Goal: Information Seeking & Learning: Learn about a topic

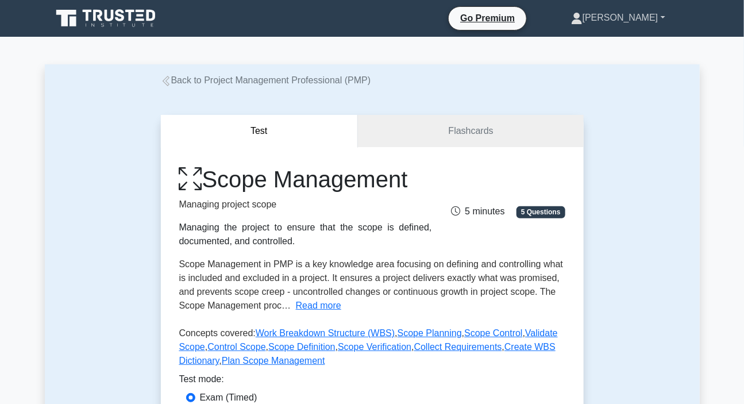
click at [644, 18] on link "[PERSON_NAME]" at bounding box center [618, 17] width 149 height 23
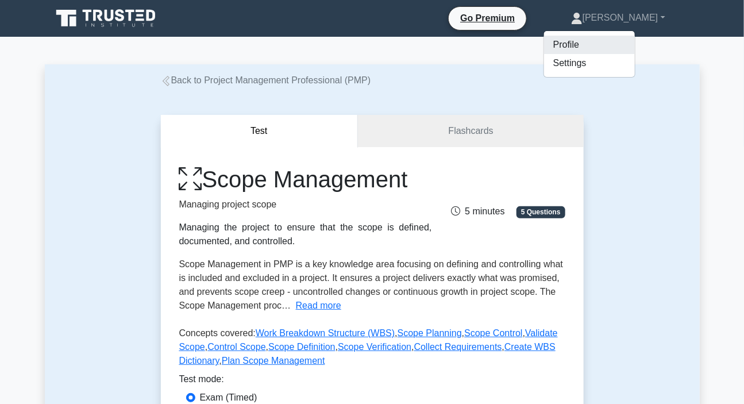
click at [605, 45] on link "Profile" at bounding box center [589, 45] width 91 height 18
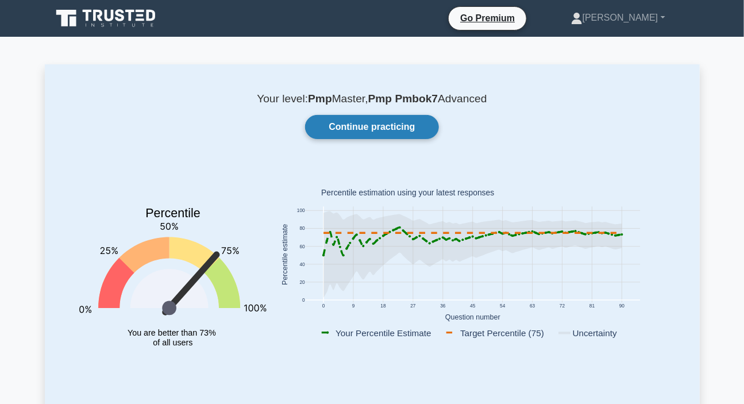
click at [379, 118] on link "Continue practicing" at bounding box center [371, 127] width 133 height 24
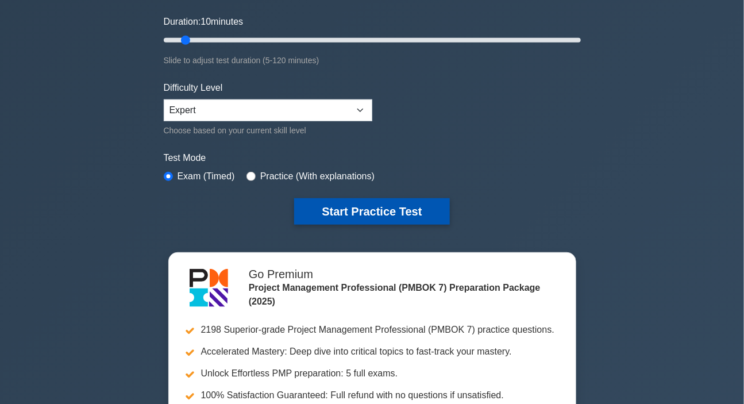
click at [370, 207] on button "Start Practice Test" at bounding box center [371, 211] width 155 height 26
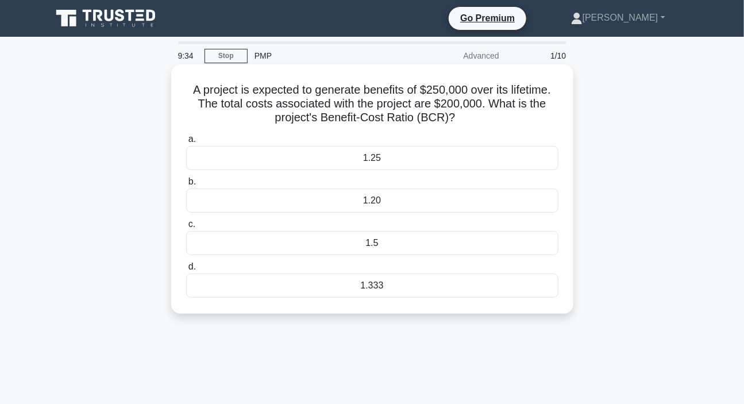
click at [374, 156] on div "1.25" at bounding box center [372, 158] width 372 height 24
click at [186, 143] on input "a. 1.25" at bounding box center [186, 139] width 0 height 7
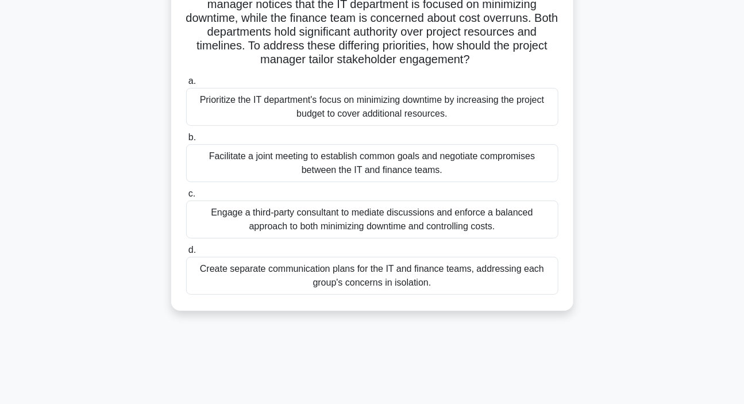
scroll to position [104, 0]
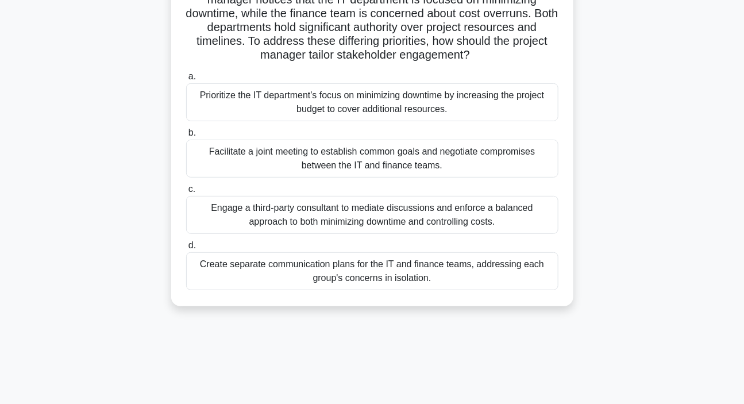
click at [336, 159] on div "Facilitate a joint meeting to establish common goals and negotiate compromises …" at bounding box center [372, 159] width 372 height 38
click at [186, 137] on input "b. Facilitate a joint meeting to establish common goals and negotiate compromis…" at bounding box center [186, 132] width 0 height 7
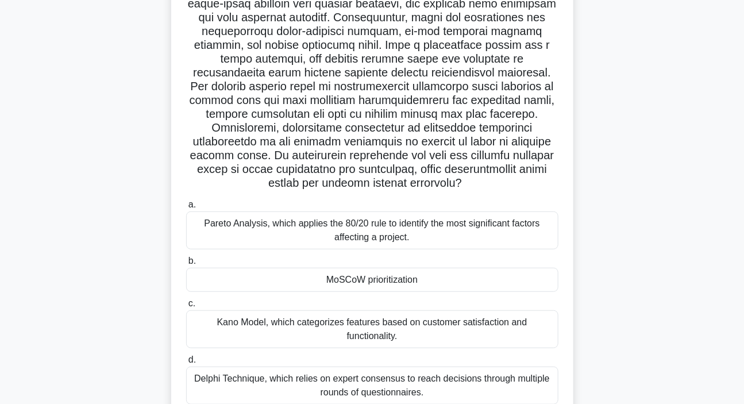
scroll to position [156, 0]
click at [375, 222] on div "Pareto Analysis, which applies the 80/20 rule to identify the most significant …" at bounding box center [372, 229] width 372 height 38
click at [186, 207] on input "a. Pareto Analysis, which applies the 80/20 rule to identify the most significa…" at bounding box center [186, 203] width 0 height 7
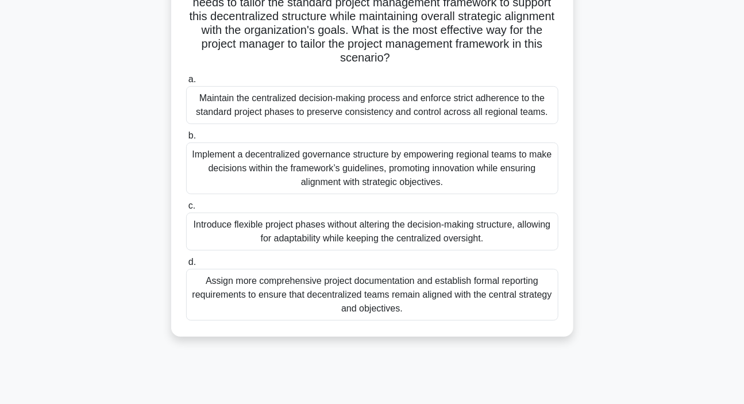
click at [409, 168] on div "Implement a decentralized governance structure by empowering regional teams to …" at bounding box center [372, 169] width 372 height 52
click at [186, 140] on input "b. Implement a decentralized governance structure by empowering regional teams …" at bounding box center [186, 135] width 0 height 7
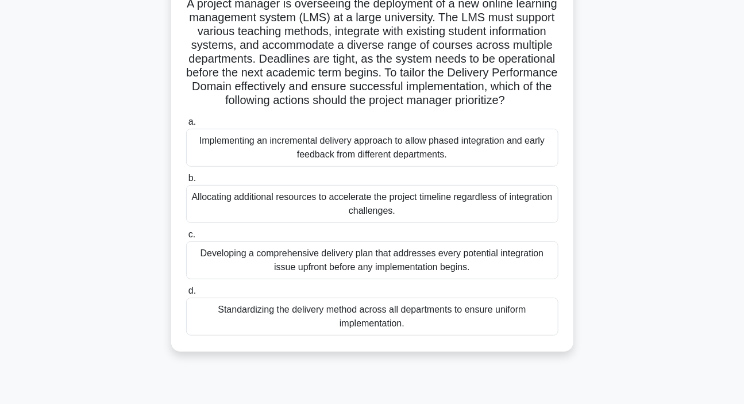
scroll to position [104, 0]
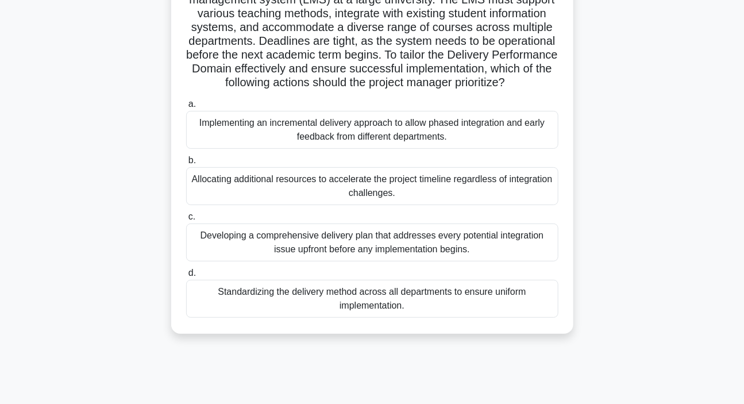
click at [315, 148] on div "Implementing an incremental delivery approach to allow phased integration and e…" at bounding box center [372, 130] width 372 height 38
click at [186, 108] on input "a. Implementing an incremental delivery approach to allow phased integration an…" at bounding box center [186, 104] width 0 height 7
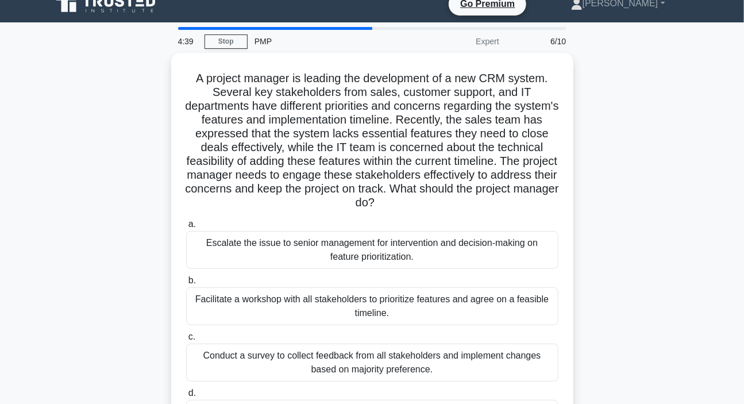
scroll to position [0, 0]
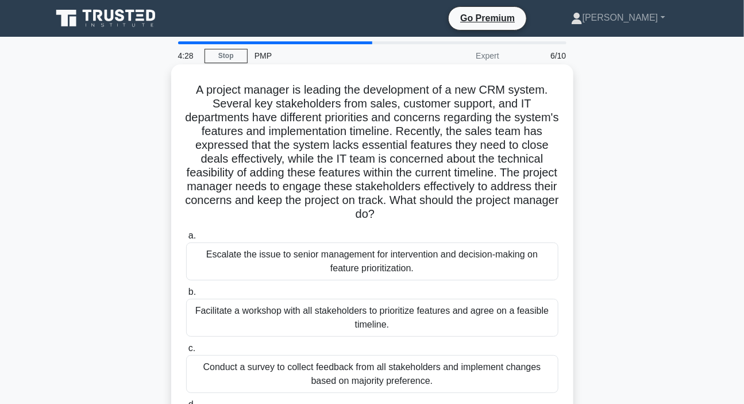
click at [328, 311] on div "Facilitate a workshop with all stakeholders to prioritize features and agree on…" at bounding box center [372, 318] width 372 height 38
click at [186, 296] on input "b. Facilitate a workshop with all stakeholders to prioritize features and agree…" at bounding box center [186, 291] width 0 height 7
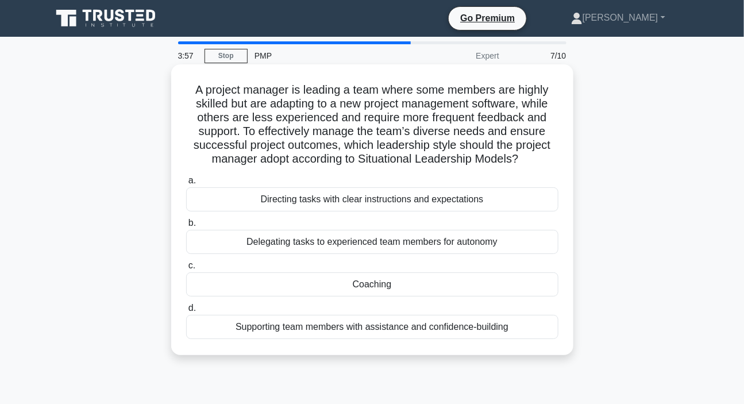
click at [363, 287] on div "Coaching" at bounding box center [372, 284] width 372 height 24
click at [186, 270] on input "c. Coaching" at bounding box center [186, 265] width 0 height 7
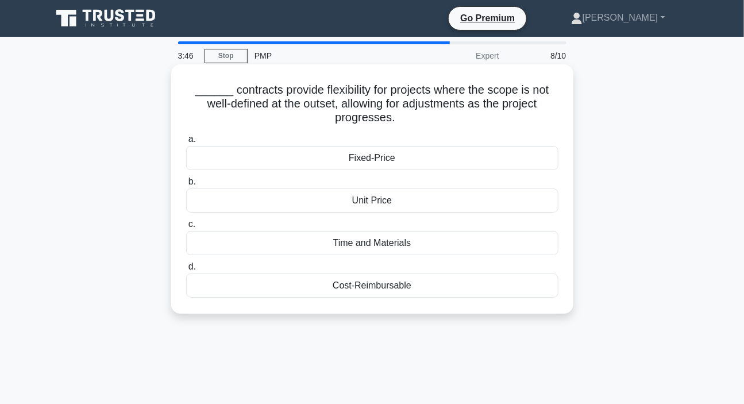
click at [374, 245] on div "Time and Materials" at bounding box center [372, 243] width 372 height 24
click at [186, 228] on input "c. Time and Materials" at bounding box center [186, 224] width 0 height 7
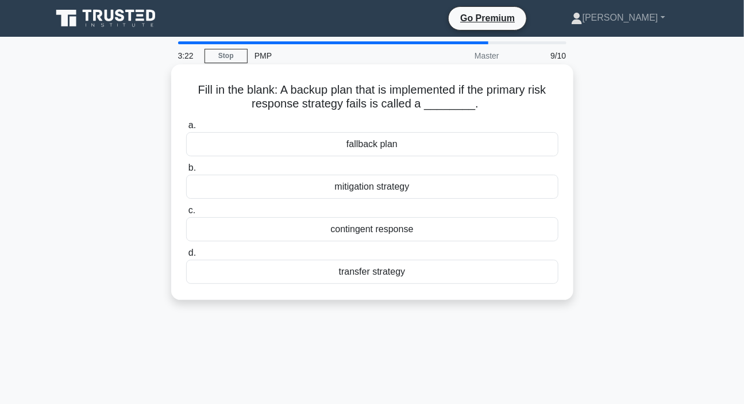
click at [381, 147] on div "fallback plan" at bounding box center [372, 144] width 372 height 24
click at [186, 129] on input "a. fallback plan" at bounding box center [186, 125] width 0 height 7
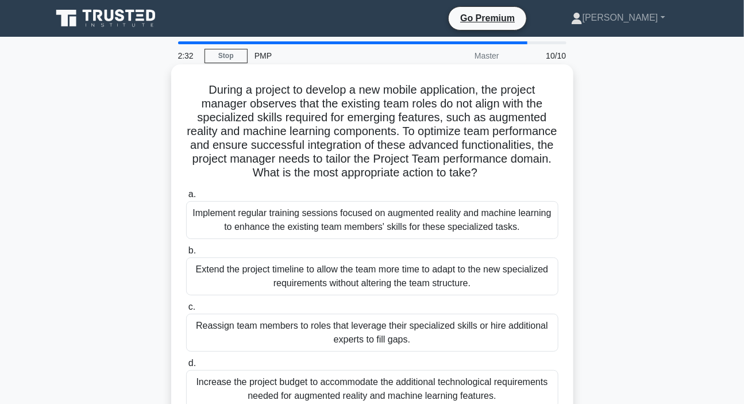
click at [393, 337] on div "Reassign team members to roles that leverage their specialized skills or hire a…" at bounding box center [372, 333] width 372 height 38
click at [186, 311] on input "c. Reassign team members to roles that leverage their specialized skills or hir…" at bounding box center [186, 306] width 0 height 7
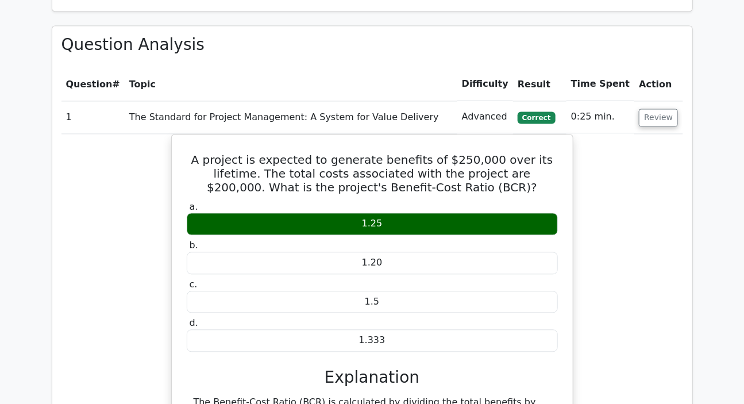
scroll to position [836, 0]
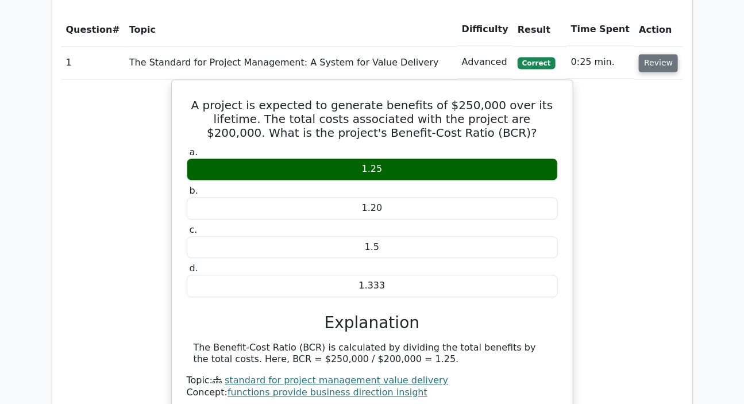
click at [657, 54] on button "Review" at bounding box center [658, 63] width 39 height 18
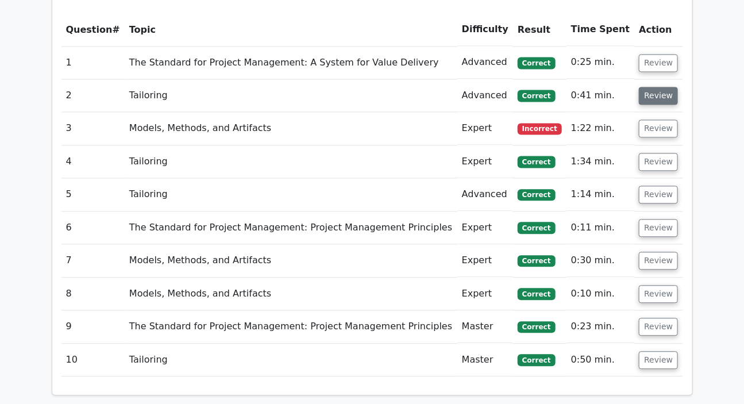
click at [655, 87] on button "Review" at bounding box center [658, 96] width 39 height 18
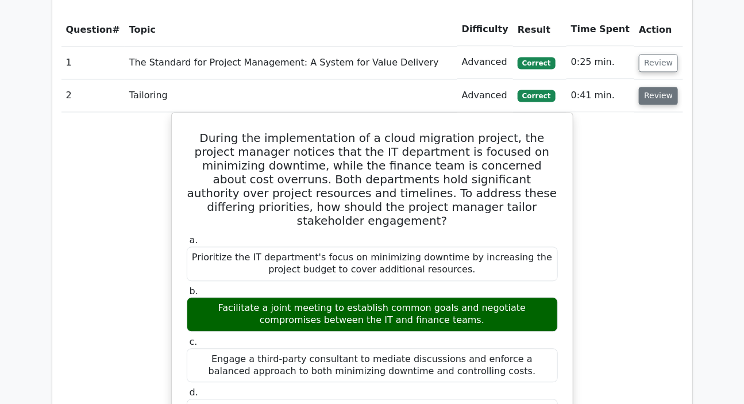
click at [655, 87] on button "Review" at bounding box center [658, 96] width 39 height 18
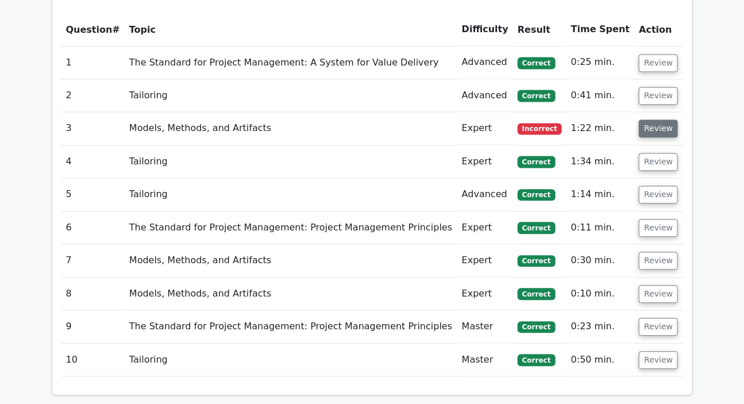
click at [655, 120] on button "Review" at bounding box center [658, 129] width 39 height 18
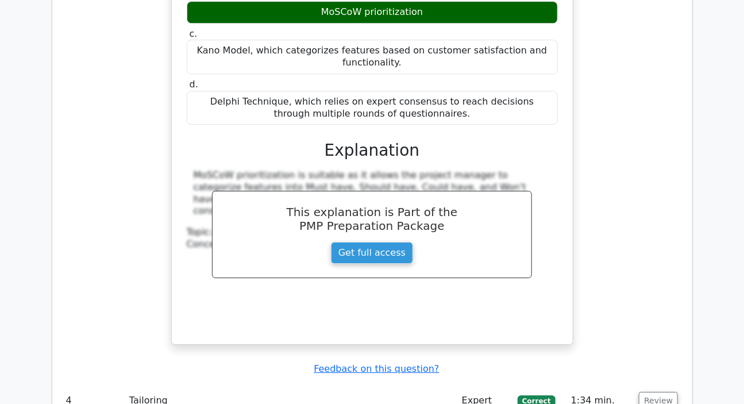
scroll to position [1567, 0]
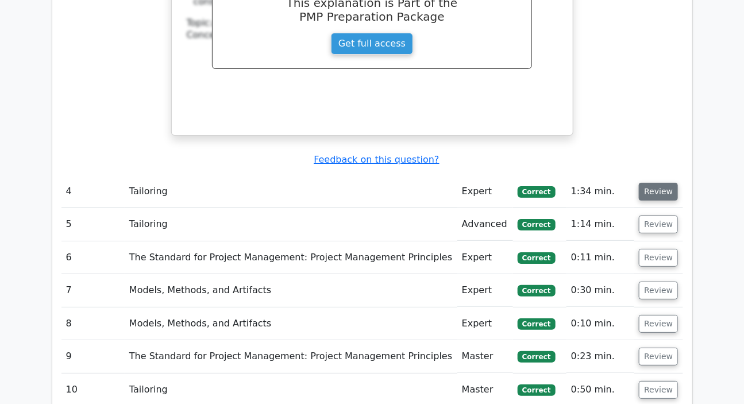
click at [650, 183] on button "Review" at bounding box center [658, 192] width 39 height 18
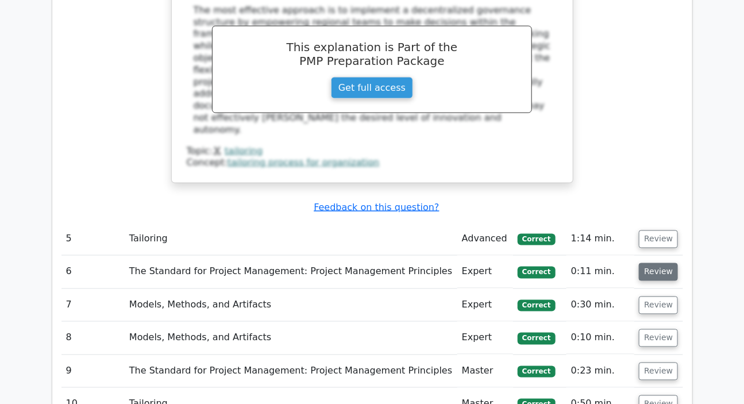
scroll to position [2246, 0]
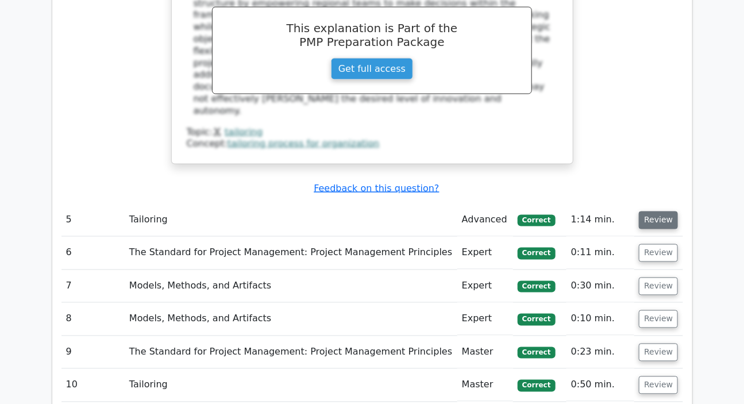
click at [655, 211] on button "Review" at bounding box center [658, 220] width 39 height 18
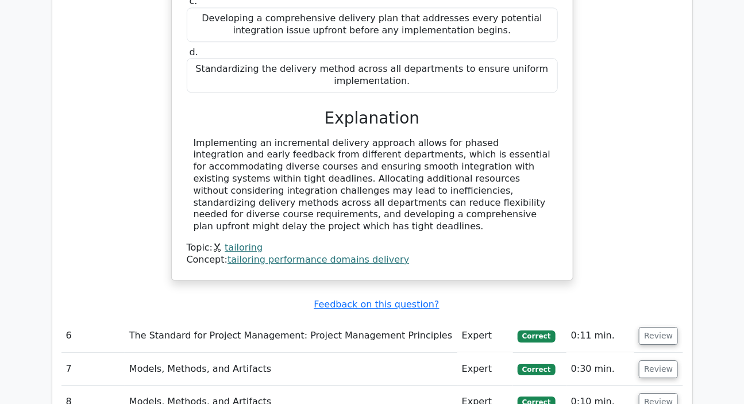
scroll to position [2769, 0]
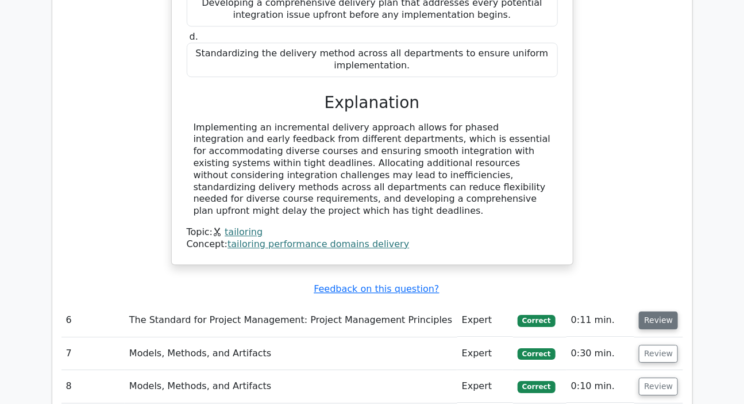
click at [665, 311] on button "Review" at bounding box center [658, 320] width 39 height 18
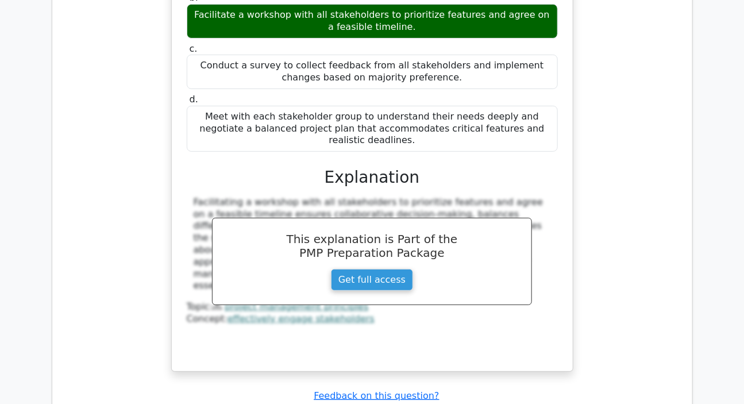
scroll to position [3448, 0]
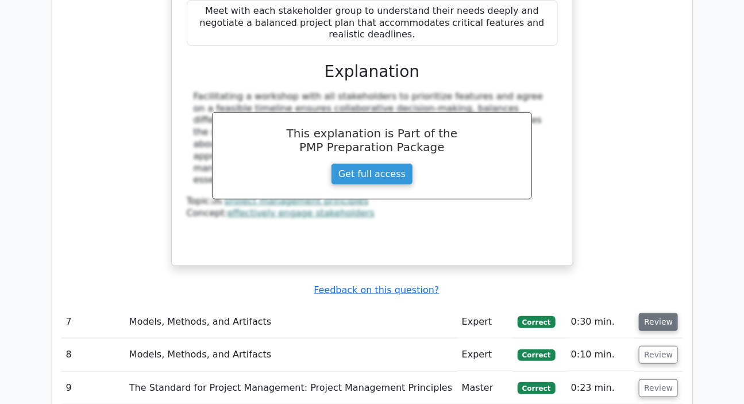
click at [656, 313] on button "Review" at bounding box center [658, 322] width 39 height 18
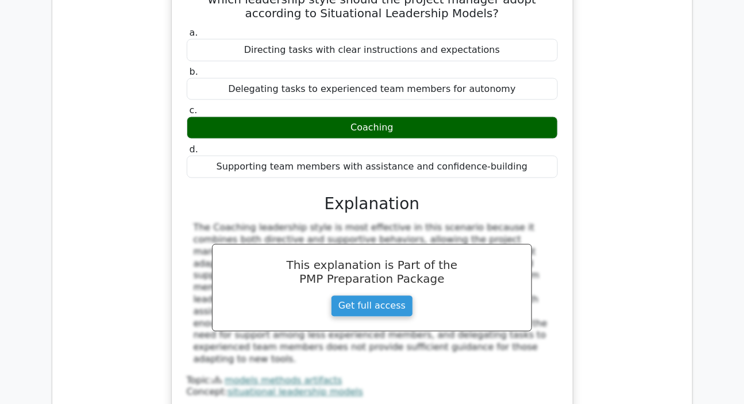
scroll to position [3970, 0]
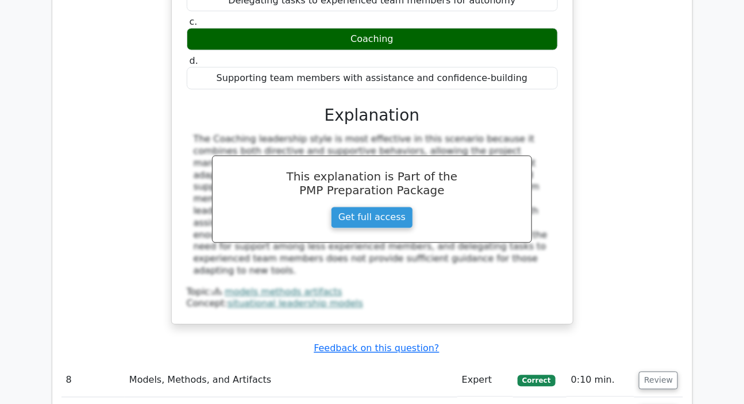
click at [644, 364] on td "Review" at bounding box center [658, 380] width 48 height 33
click at [645, 372] on button "Review" at bounding box center [658, 381] width 39 height 18
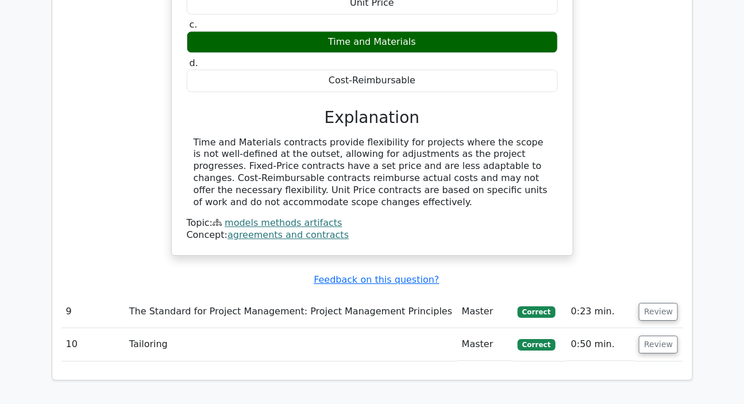
scroll to position [4545, 0]
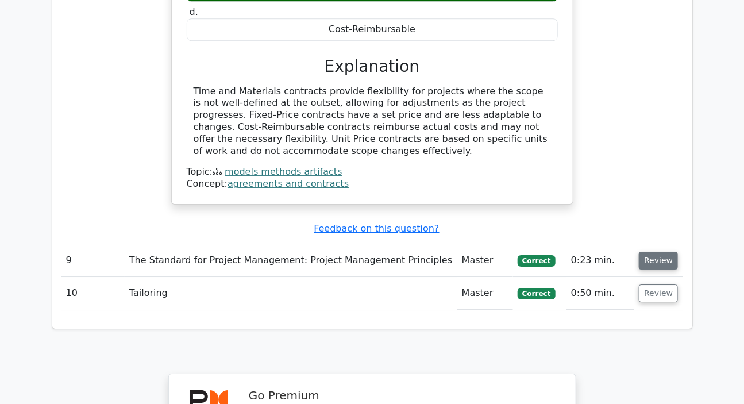
click at [656, 252] on button "Review" at bounding box center [658, 261] width 39 height 18
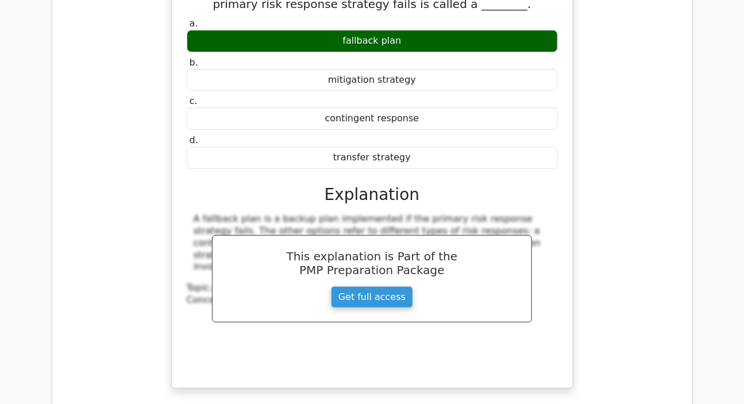
scroll to position [5015, 0]
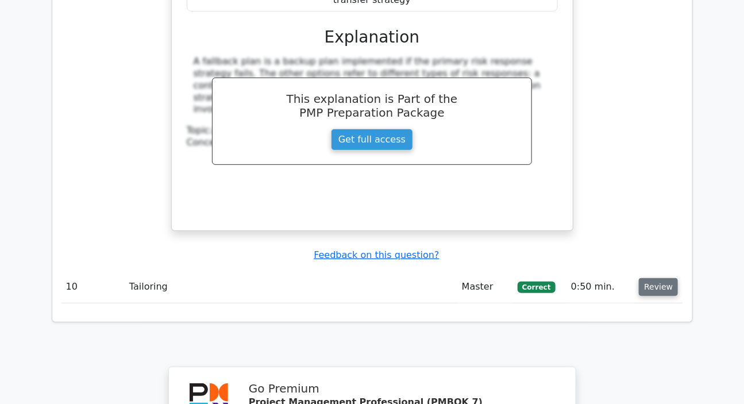
click at [644, 278] on button "Review" at bounding box center [658, 287] width 39 height 18
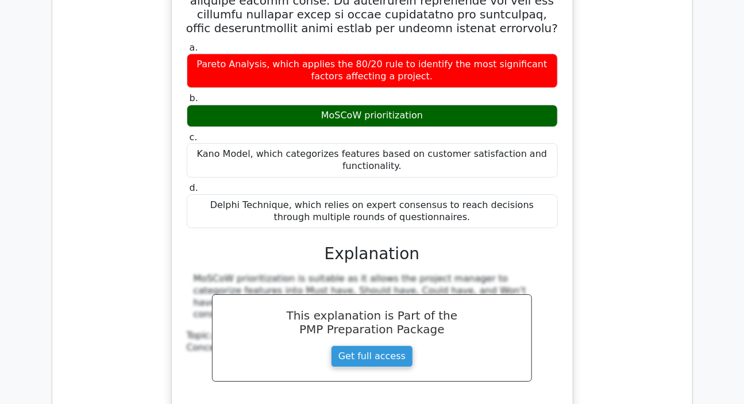
scroll to position [1253, 0]
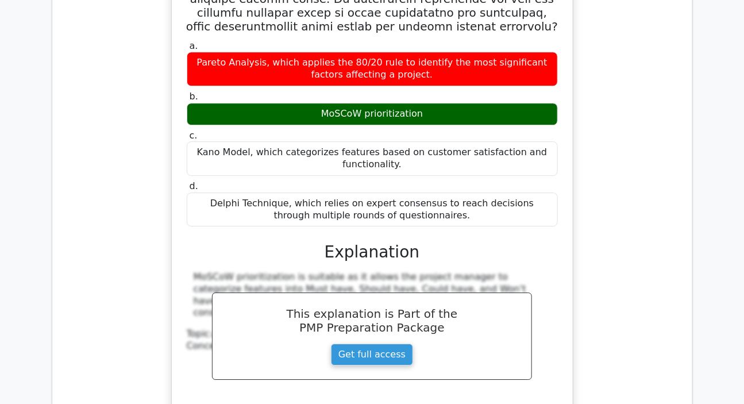
drag, startPoint x: 193, startPoint y: 218, endPoint x: 207, endPoint y: 266, distance: 49.7
click at [207, 271] on div "MoSCoW prioritization is suitable as it allows the project manager to categoriz…" at bounding box center [372, 351] width 371 height 161
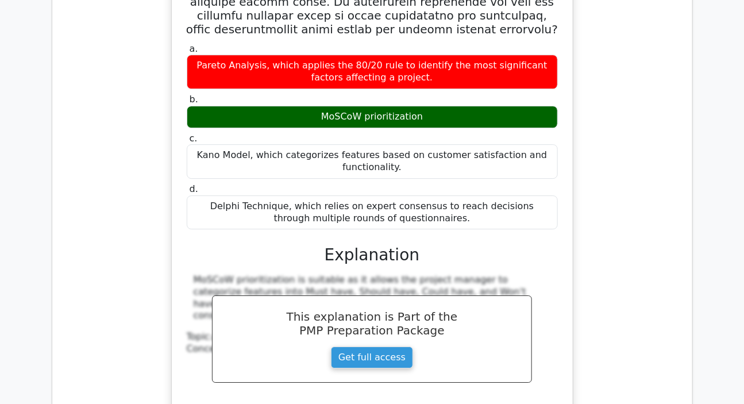
click at [621, 168] on div "a. Pareto Analysis, which applies the 80/20 rule to identify the most significa…" at bounding box center [372, 96] width 622 height 736
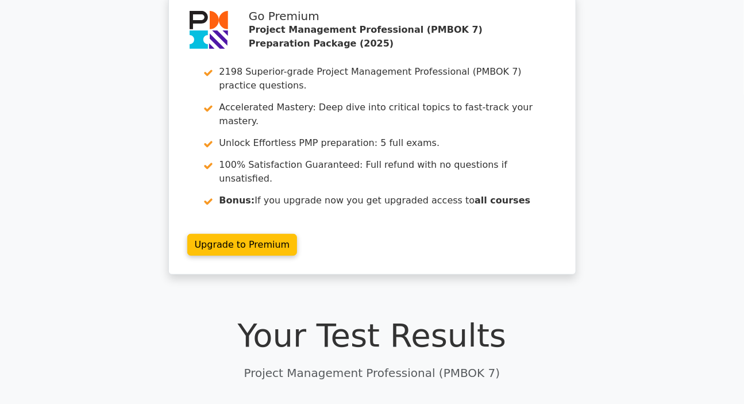
scroll to position [0, 0]
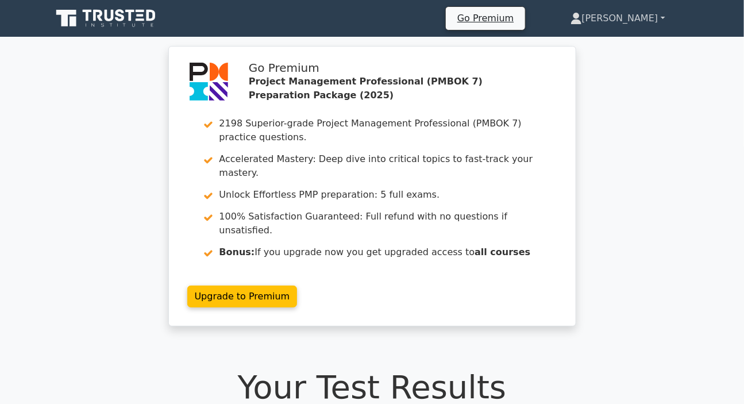
click at [641, 18] on link "[PERSON_NAME]" at bounding box center [618, 18] width 150 height 23
click at [609, 45] on link "Profile" at bounding box center [589, 45] width 91 height 18
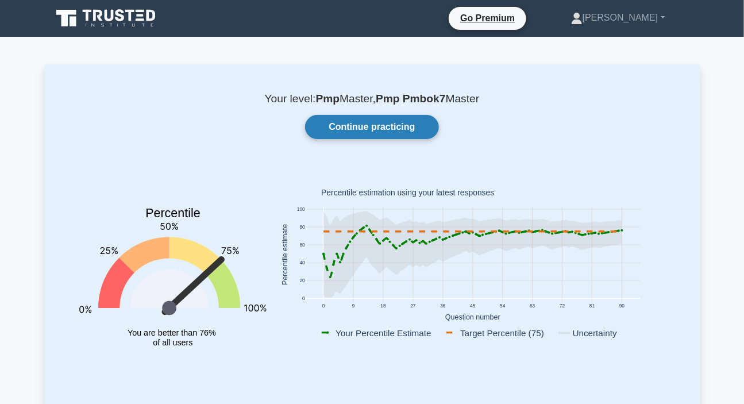
click at [385, 133] on link "Continue practicing" at bounding box center [371, 127] width 133 height 24
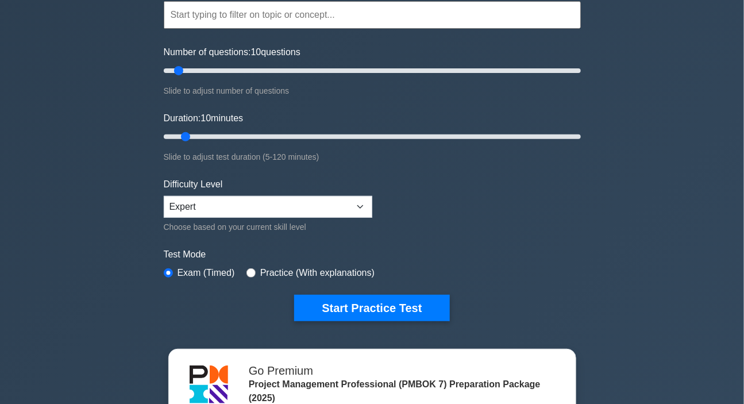
scroll to position [209, 0]
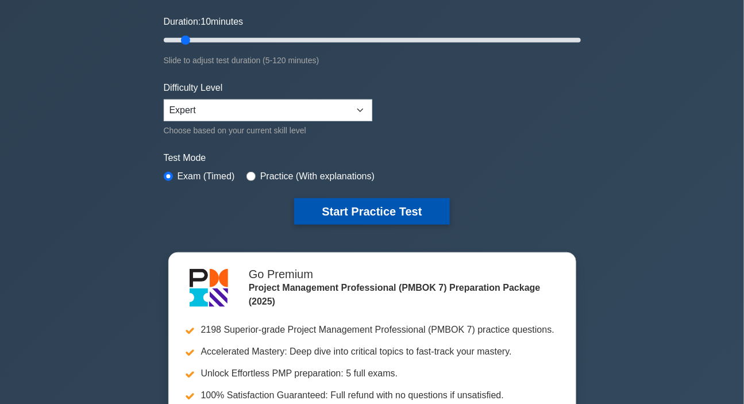
click at [351, 215] on button "Start Practice Test" at bounding box center [371, 211] width 155 height 26
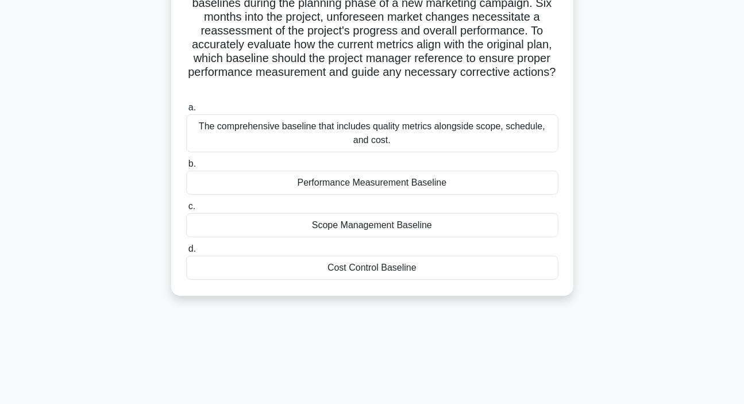
scroll to position [104, 0]
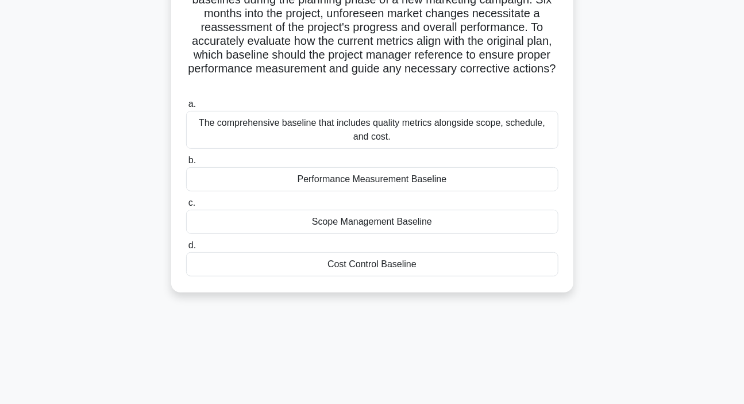
click at [374, 184] on div "Performance Measurement Baseline" at bounding box center [372, 179] width 372 height 24
click at [186, 164] on input "b. Performance Measurement Baseline" at bounding box center [186, 160] width 0 height 7
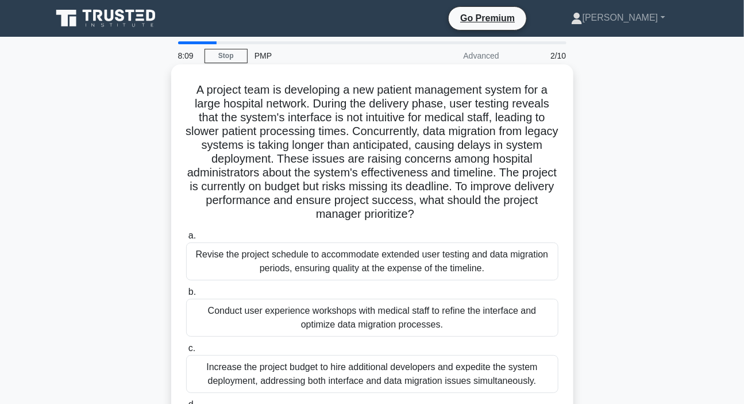
scroll to position [52, 0]
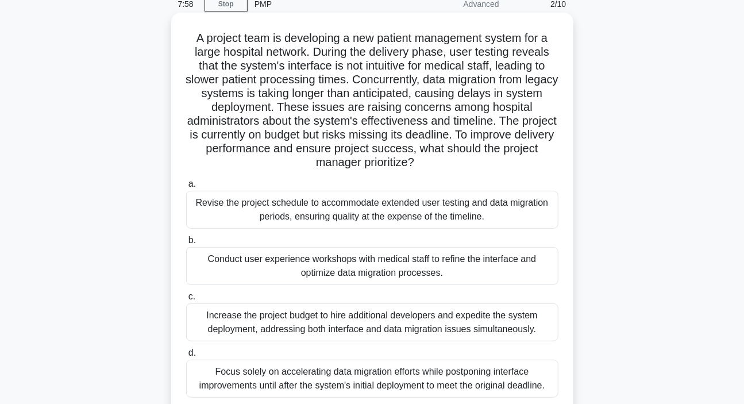
click at [386, 273] on div "Conduct user experience workshops with medical staff to refine the interface an…" at bounding box center [372, 266] width 372 height 38
click at [186, 244] on input "b. Conduct user experience workshops with medical staff to refine the interface…" at bounding box center [186, 240] width 0 height 7
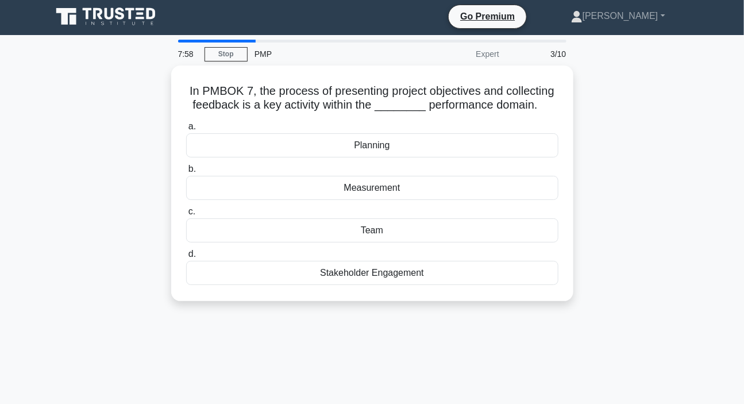
scroll to position [0, 0]
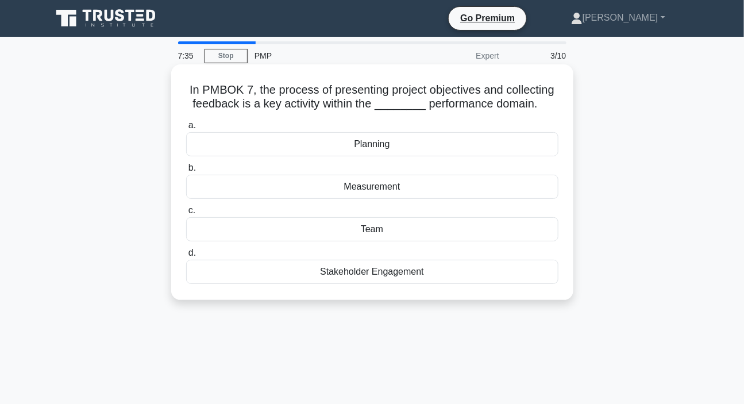
click at [376, 188] on div "Measurement" at bounding box center [372, 187] width 372 height 24
click at [186, 172] on input "b. Measurement" at bounding box center [186, 167] width 0 height 7
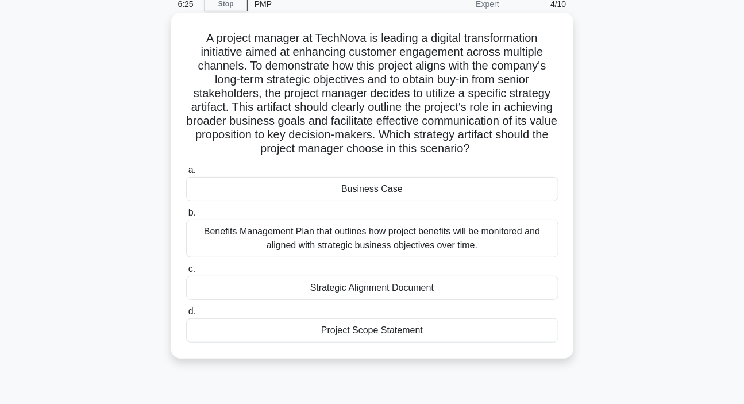
scroll to position [104, 0]
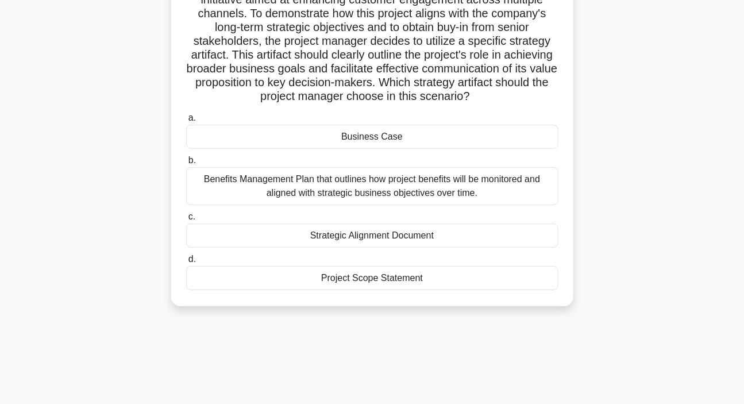
click at [355, 236] on div "Strategic Alignment Document" at bounding box center [372, 236] width 372 height 24
click at [186, 221] on input "c. Strategic Alignment Document" at bounding box center [186, 216] width 0 height 7
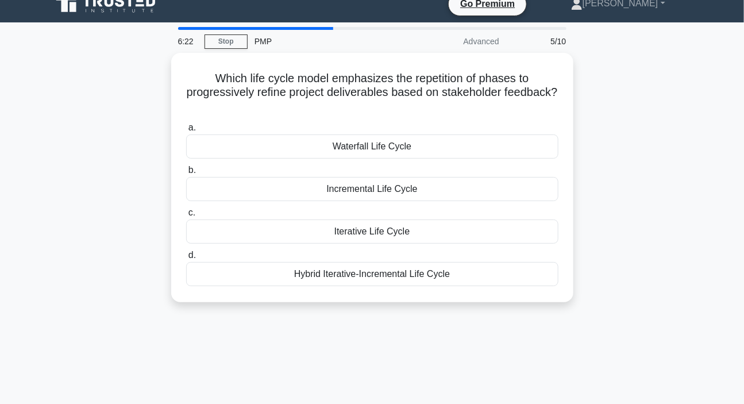
scroll to position [0, 0]
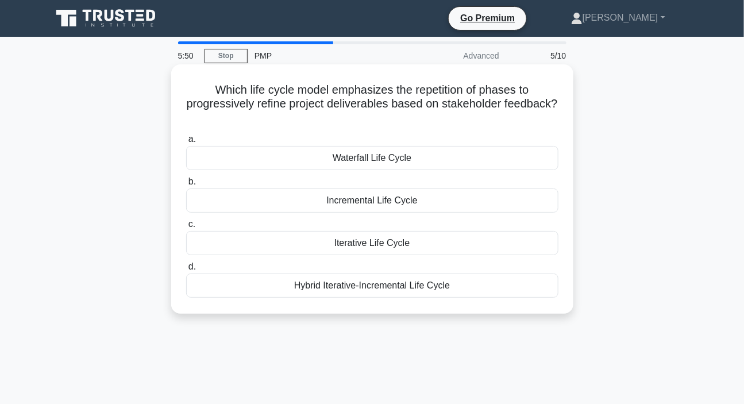
click at [378, 203] on div "Incremental Life Cycle" at bounding box center [372, 200] width 372 height 24
click at [186, 186] on input "b. Incremental Life Cycle" at bounding box center [186, 181] width 0 height 7
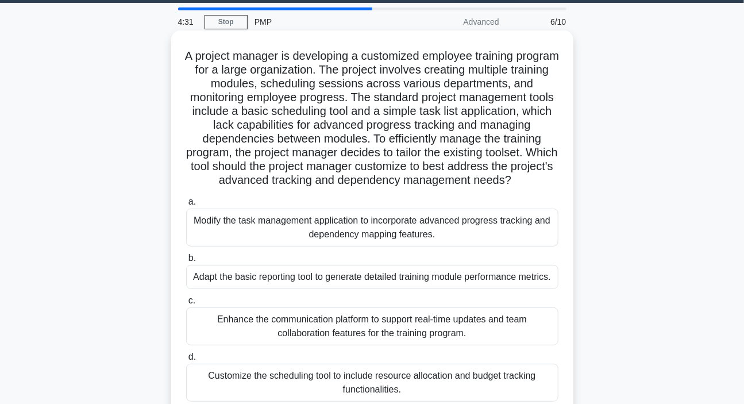
scroll to position [52, 0]
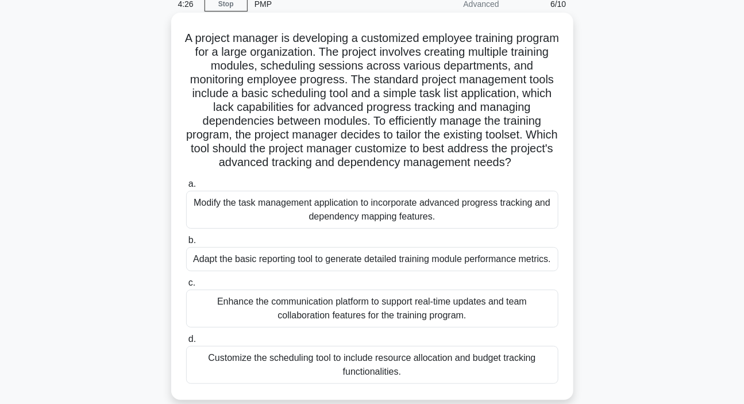
click at [352, 209] on div "Modify the task management application to incorporate advanced progress trackin…" at bounding box center [372, 210] width 372 height 38
click at [186, 188] on input "a. Modify the task management application to incorporate advanced progress trac…" at bounding box center [186, 183] width 0 height 7
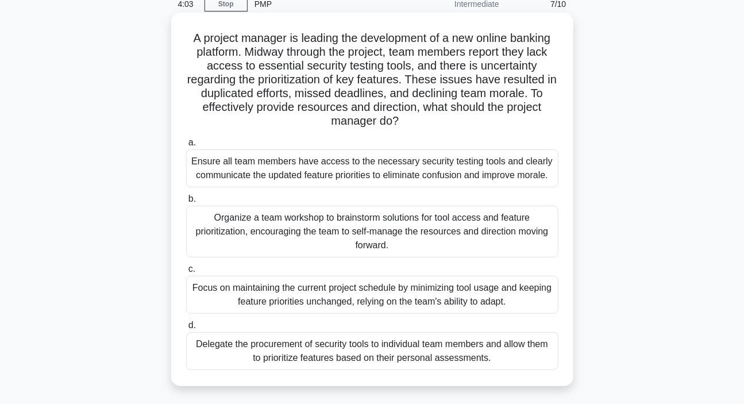
click at [309, 227] on div "Organize a team workshop to brainstorm solutions for tool access and feature pr…" at bounding box center [372, 232] width 372 height 52
click at [186, 203] on input "b. Organize a team workshop to brainstorm solutions for tool access and feature…" at bounding box center [186, 198] width 0 height 7
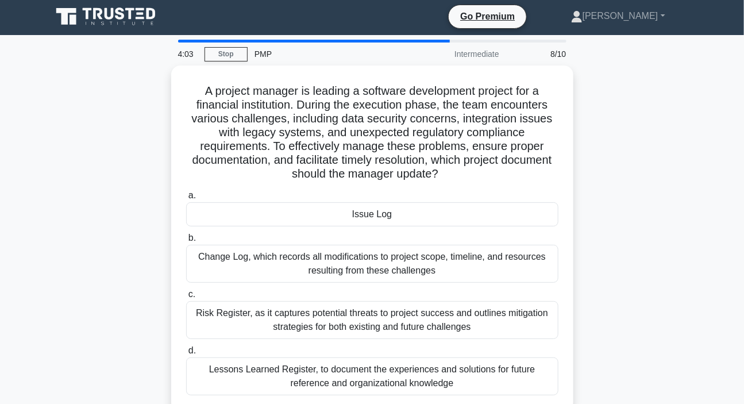
scroll to position [0, 0]
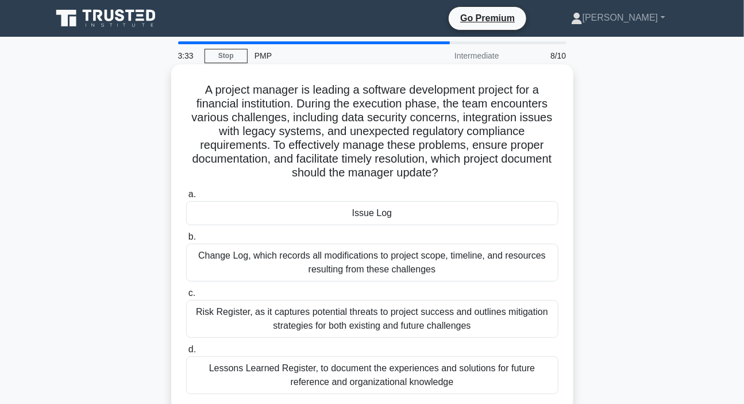
click at [347, 218] on div "Issue Log" at bounding box center [372, 213] width 372 height 24
click at [186, 198] on input "a. Issue Log" at bounding box center [186, 194] width 0 height 7
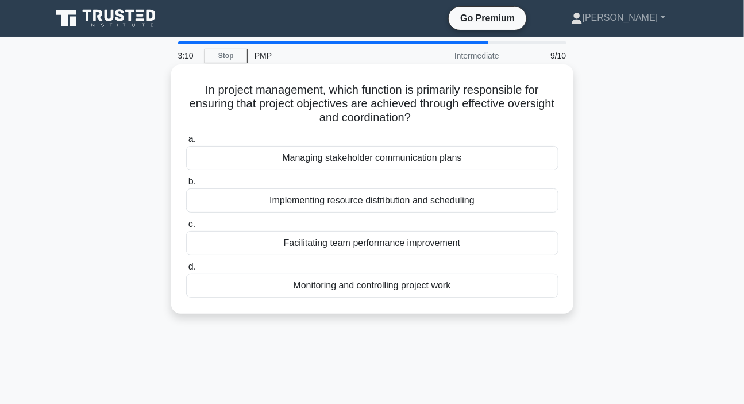
click at [348, 291] on div "Monitoring and controlling project work" at bounding box center [372, 286] width 372 height 24
click at [186, 271] on input "d. Monitoring and controlling project work" at bounding box center [186, 266] width 0 height 7
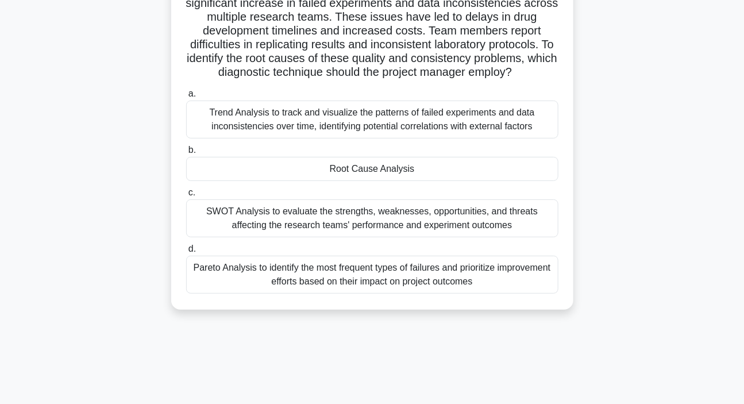
scroll to position [104, 0]
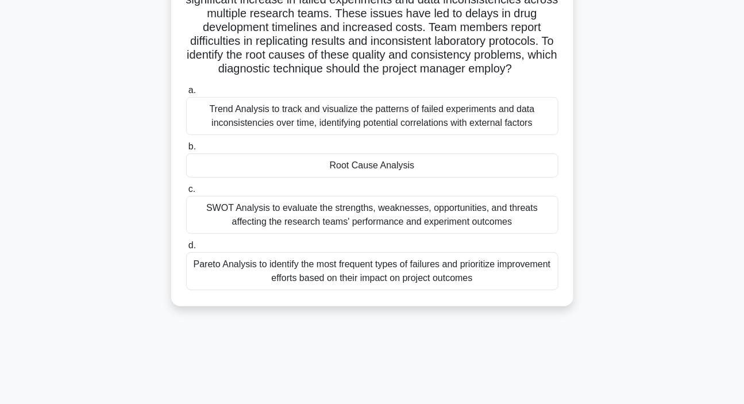
click at [261, 264] on div "Pareto Analysis to identify the most frequent types of failures and prioritize …" at bounding box center [372, 271] width 372 height 38
click at [186, 249] on input "d. Pareto Analysis to identify the most frequent types of failures and prioriti…" at bounding box center [186, 245] width 0 height 7
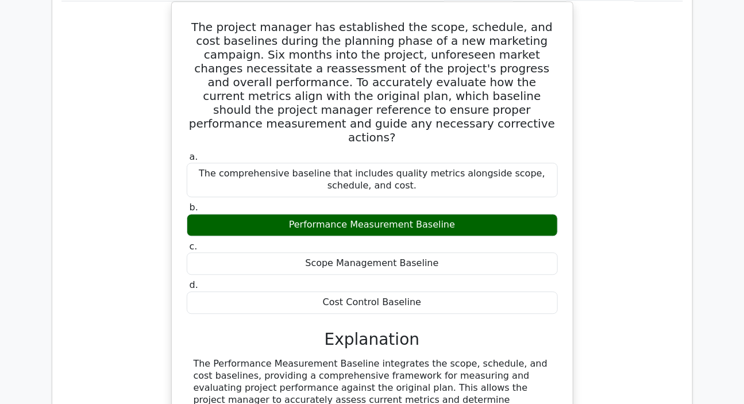
scroll to position [783, 0]
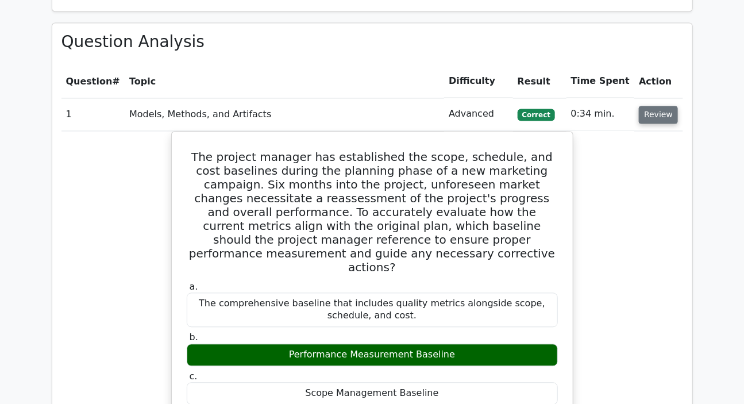
click at [648, 106] on button "Review" at bounding box center [658, 115] width 39 height 18
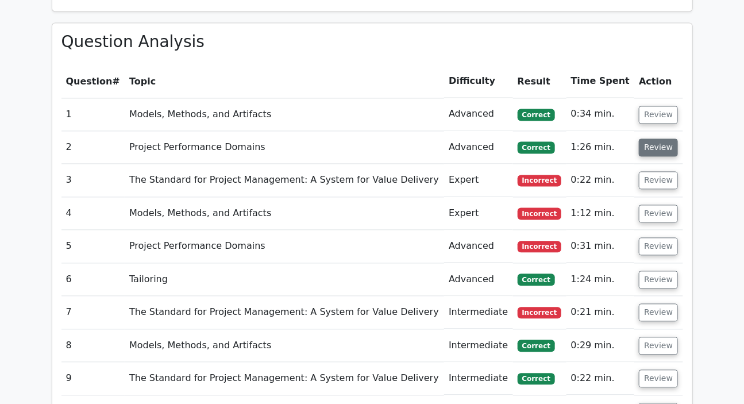
click at [653, 139] on button "Review" at bounding box center [658, 148] width 39 height 18
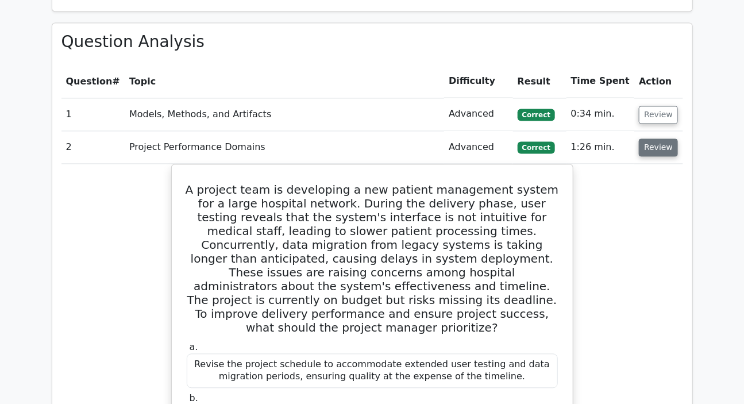
click at [653, 139] on button "Review" at bounding box center [658, 148] width 39 height 18
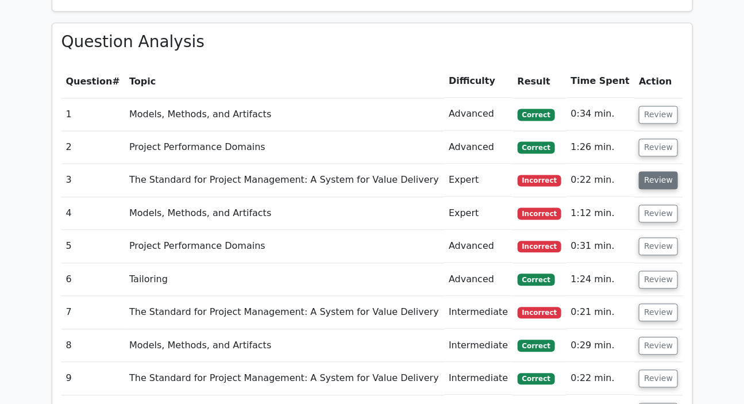
click at [652, 172] on button "Review" at bounding box center [658, 181] width 39 height 18
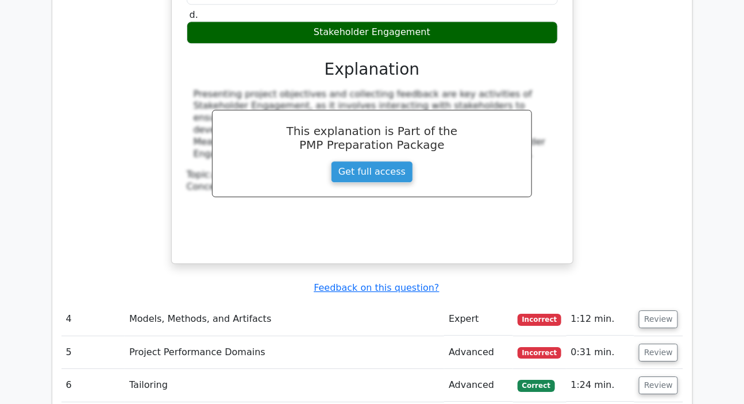
scroll to position [1253, 0]
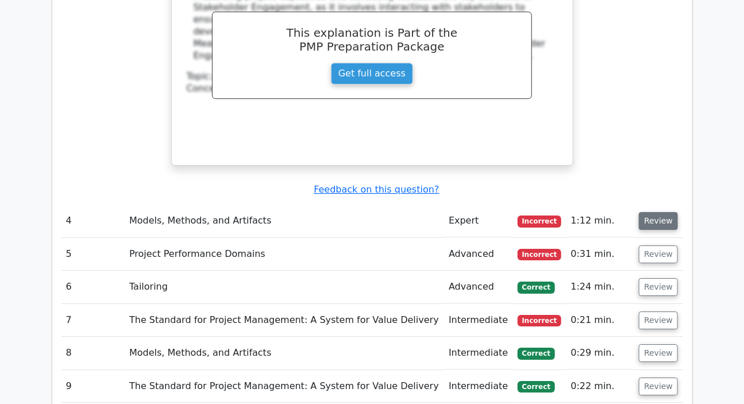
click at [651, 212] on button "Review" at bounding box center [658, 221] width 39 height 18
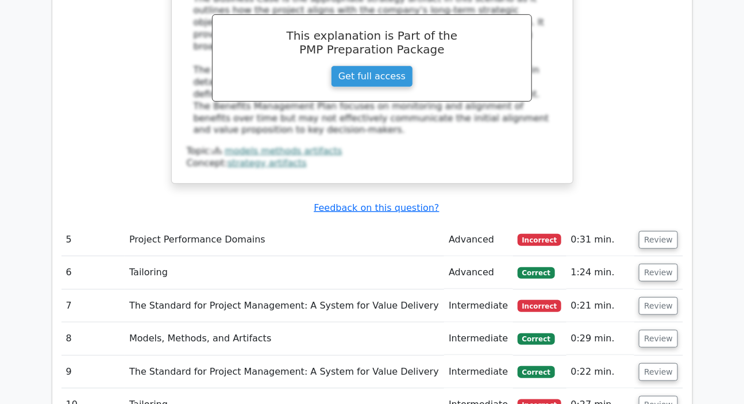
scroll to position [1880, 0]
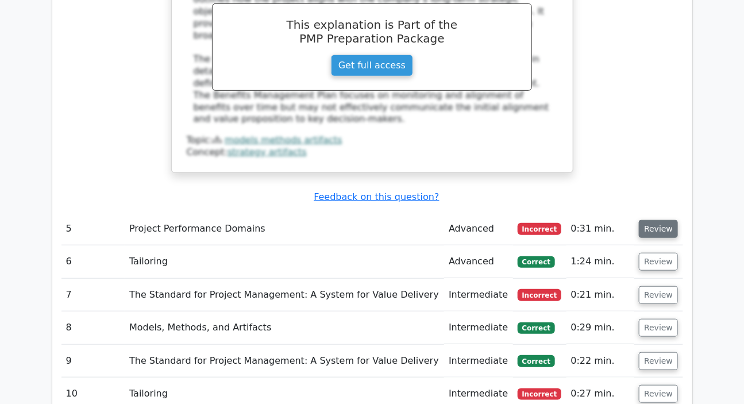
click at [651, 220] on button "Review" at bounding box center [658, 229] width 39 height 18
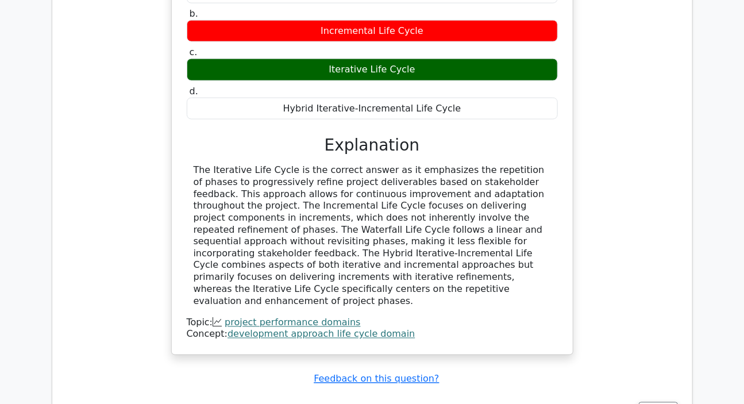
scroll to position [2350, 0]
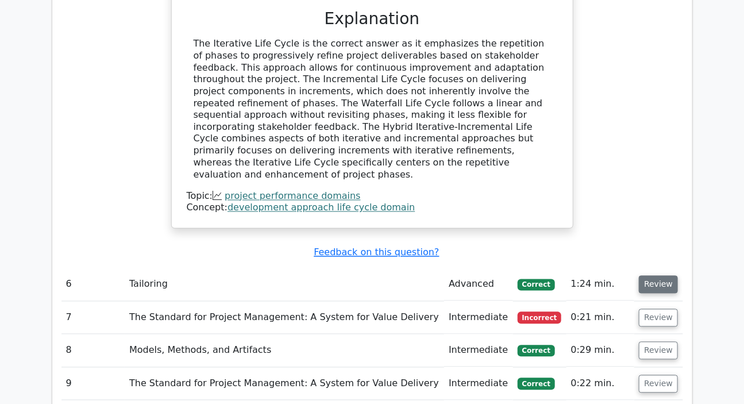
click at [652, 276] on button "Review" at bounding box center [658, 285] width 39 height 18
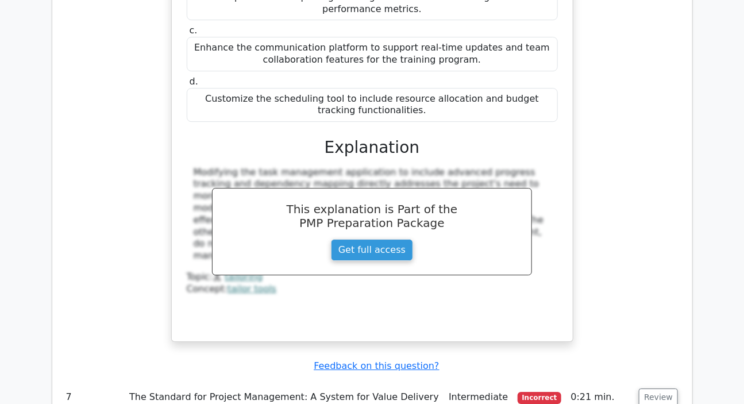
scroll to position [2925, 0]
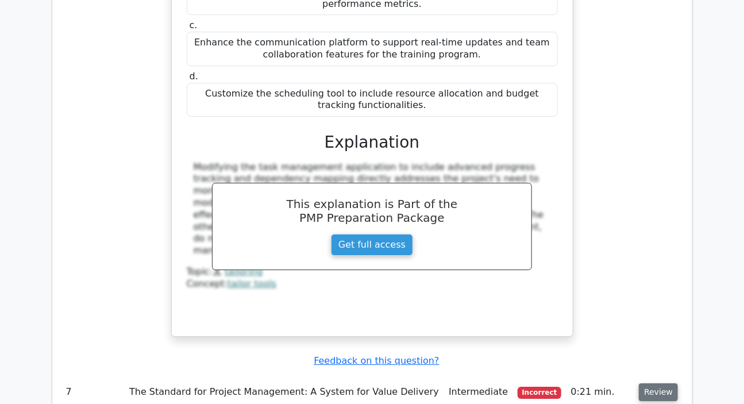
click at [655, 383] on button "Review" at bounding box center [658, 392] width 39 height 18
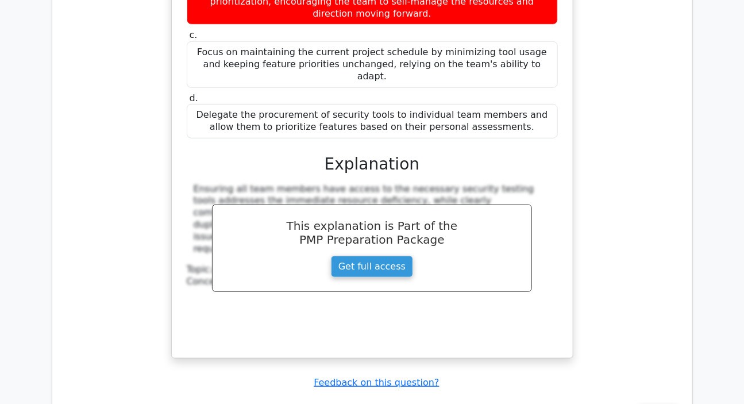
scroll to position [3657, 0]
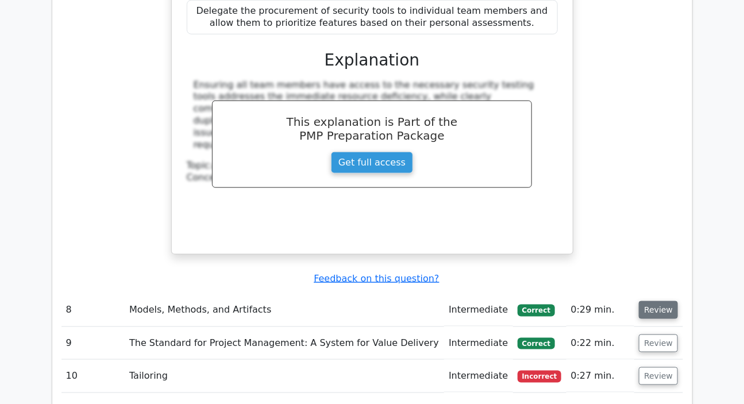
click at [655, 301] on button "Review" at bounding box center [658, 310] width 39 height 18
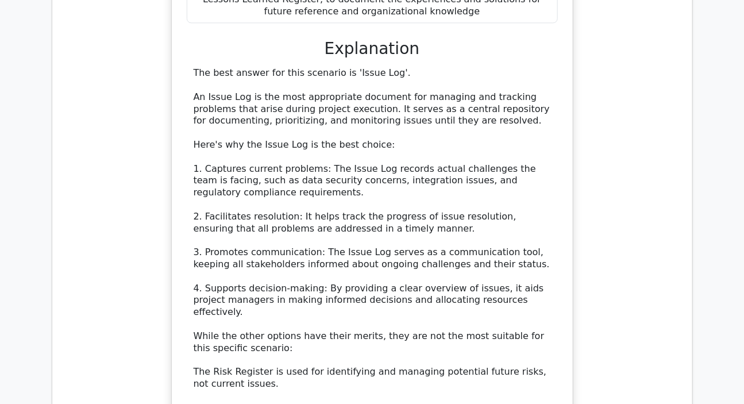
scroll to position [4493, 0]
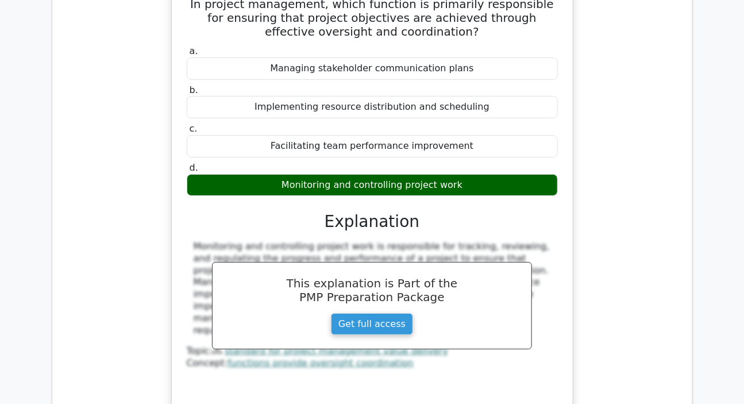
scroll to position [5120, 0]
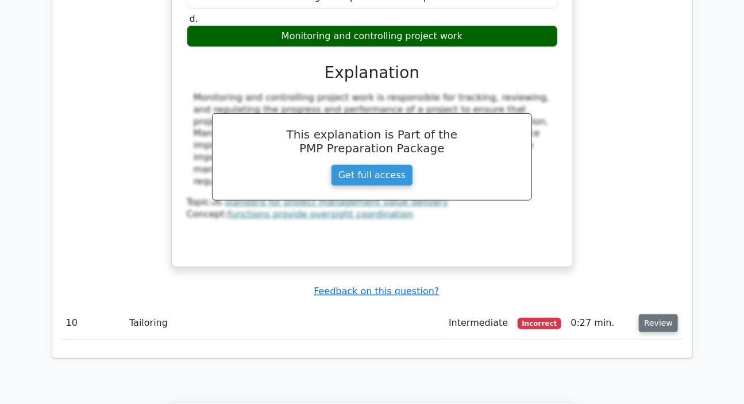
click at [661, 314] on button "Review" at bounding box center [658, 323] width 39 height 18
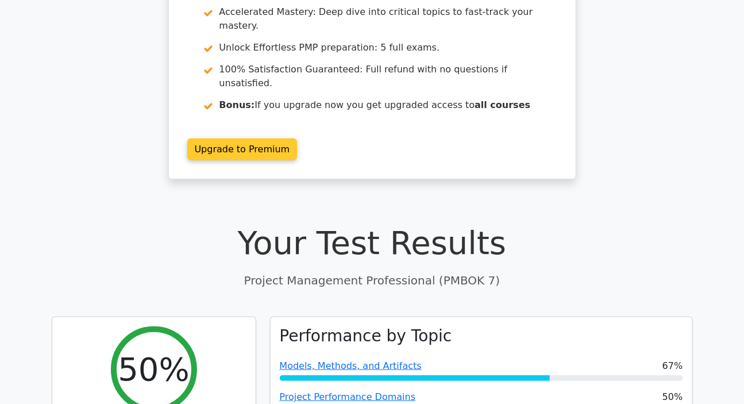
scroll to position [0, 0]
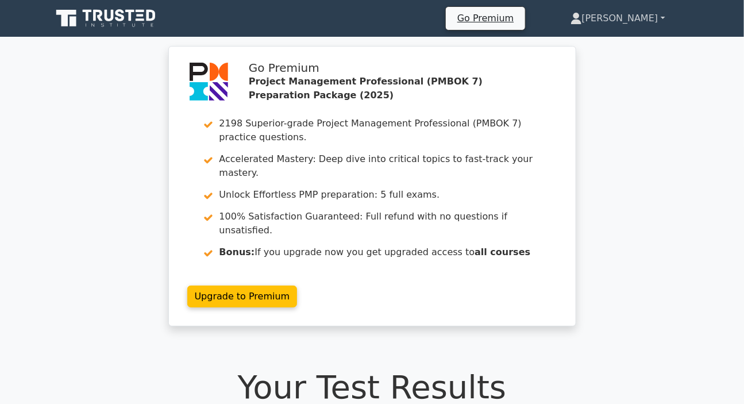
click at [629, 16] on link "[PERSON_NAME]" at bounding box center [618, 18] width 150 height 23
click at [590, 47] on link "Profile" at bounding box center [589, 45] width 91 height 18
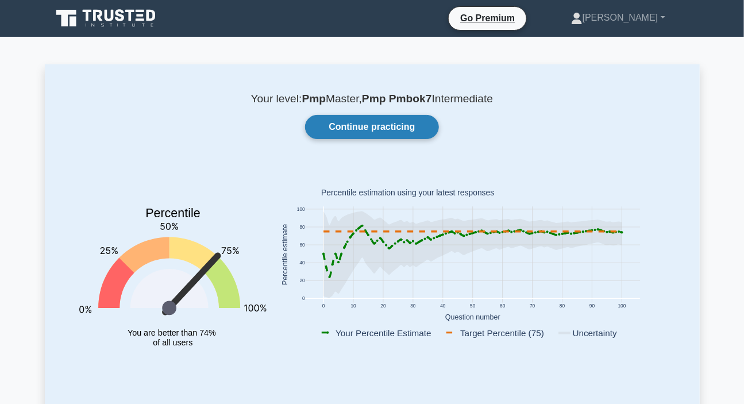
click at [402, 128] on link "Continue practicing" at bounding box center [371, 127] width 133 height 24
